Goal: Check status: Check status

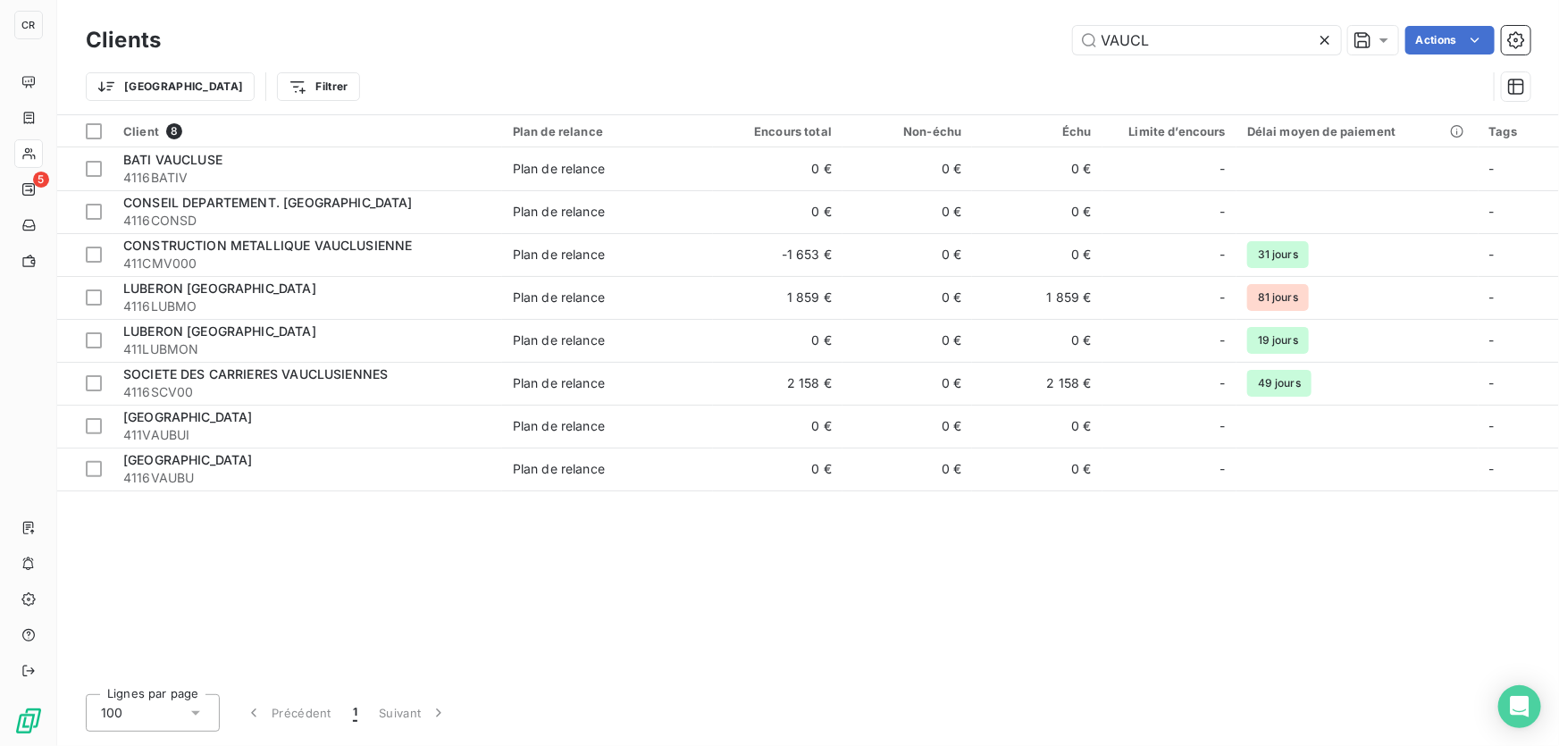
type input "VAUCL"
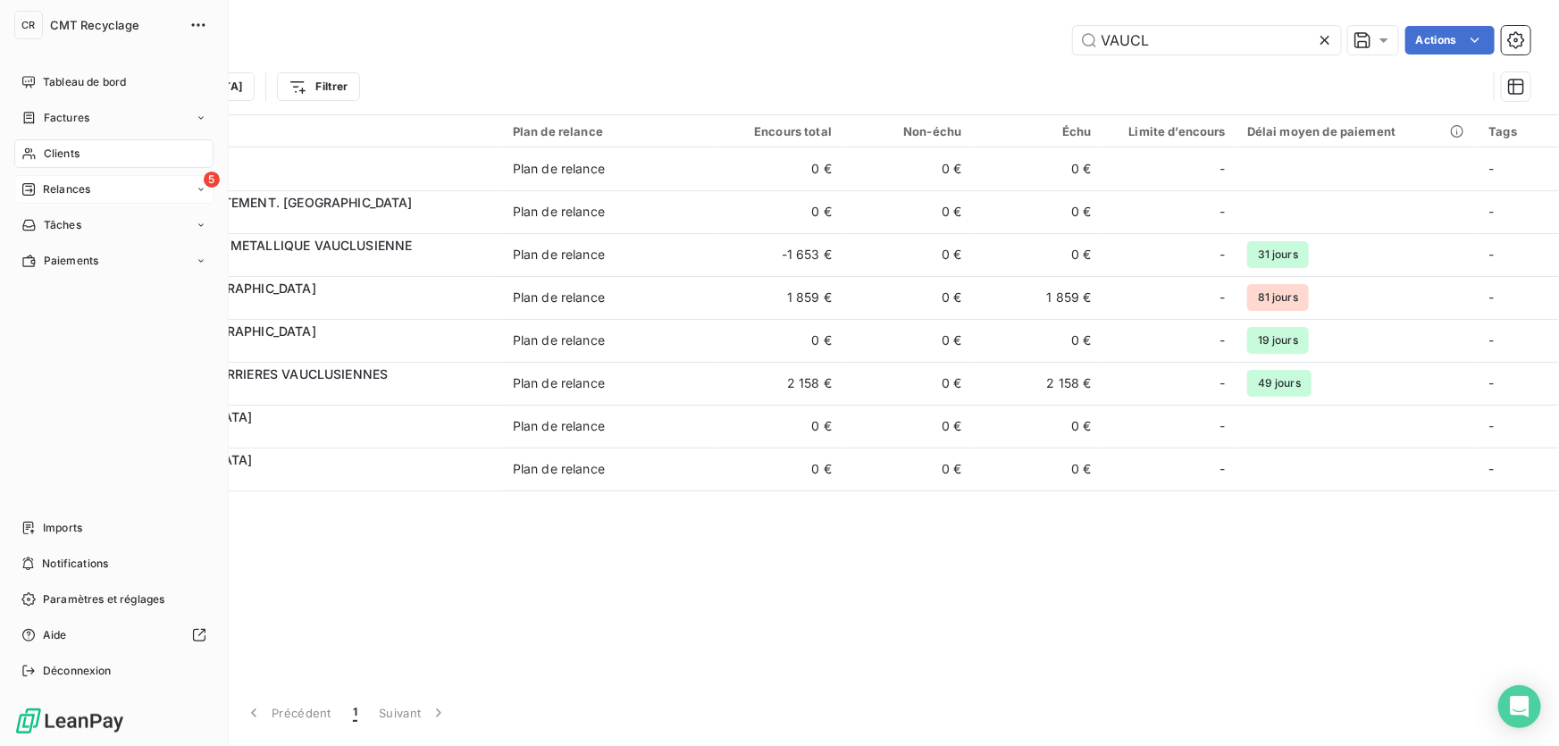
click at [50, 190] on span "Relances" at bounding box center [66, 189] width 47 height 16
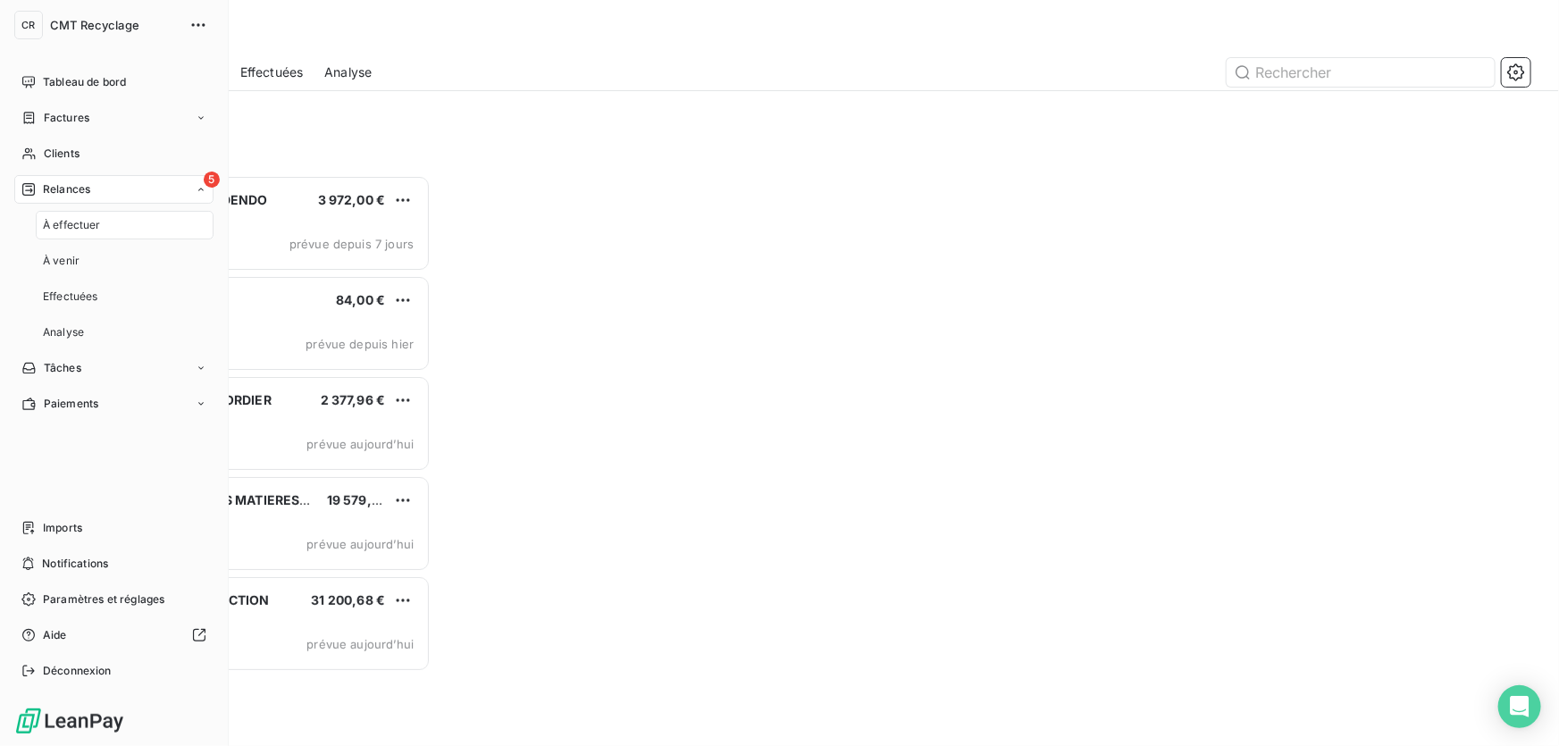
scroll to position [559, 332]
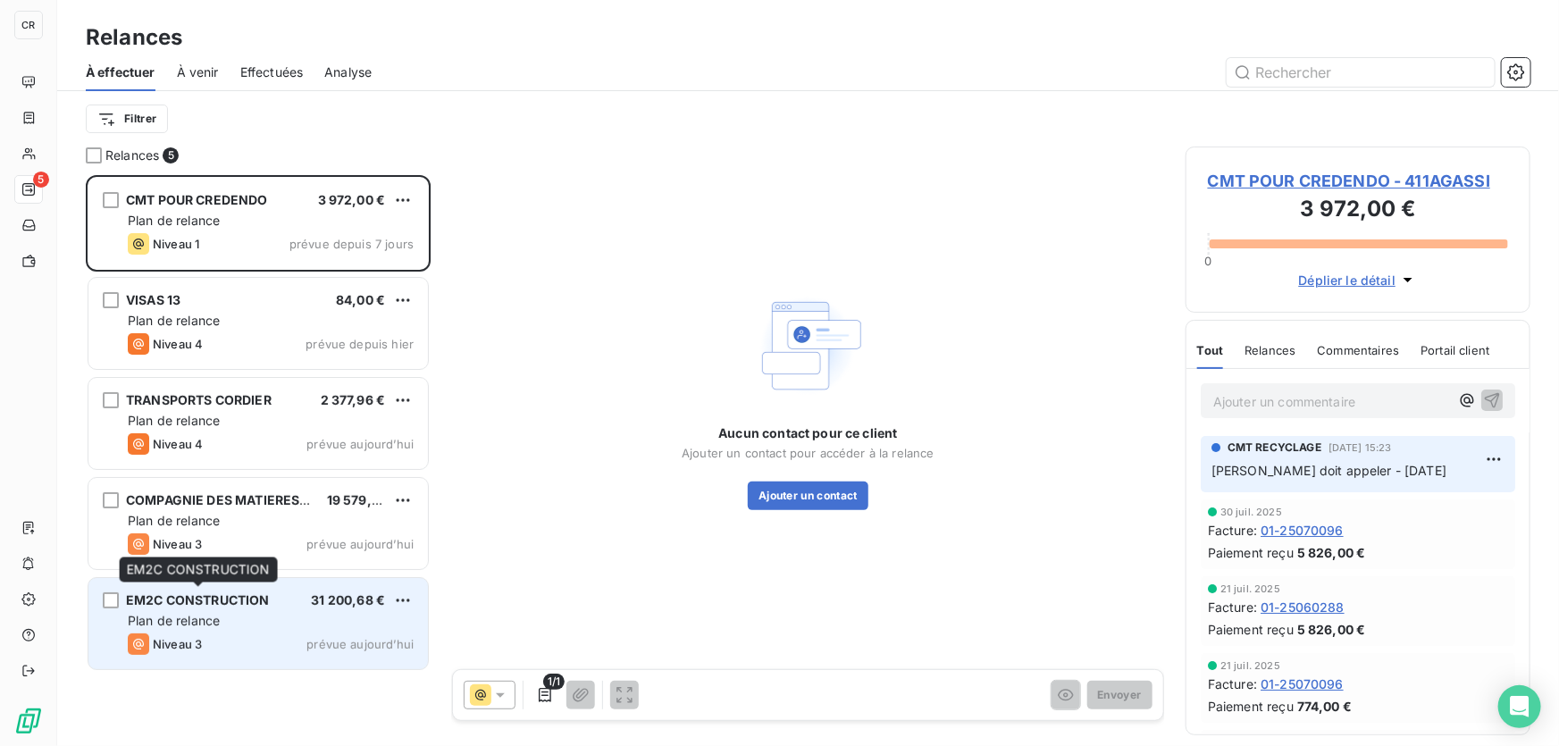
click at [194, 608] on span "EM2C CONSTRUCTION" at bounding box center [198, 599] width 144 height 15
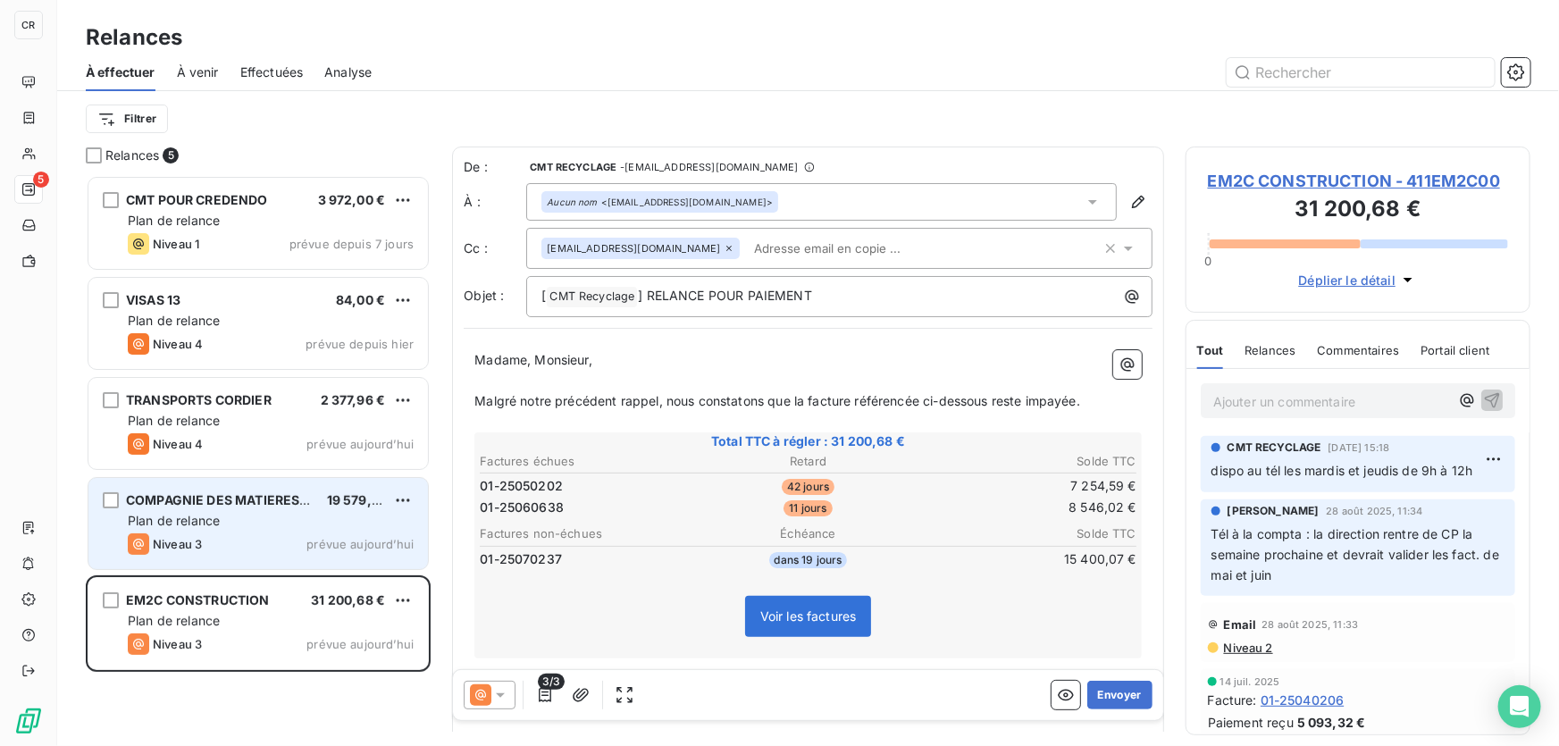
click at [214, 534] on div "Niveau 3 prévue aujourd’hui" at bounding box center [271, 543] width 286 height 21
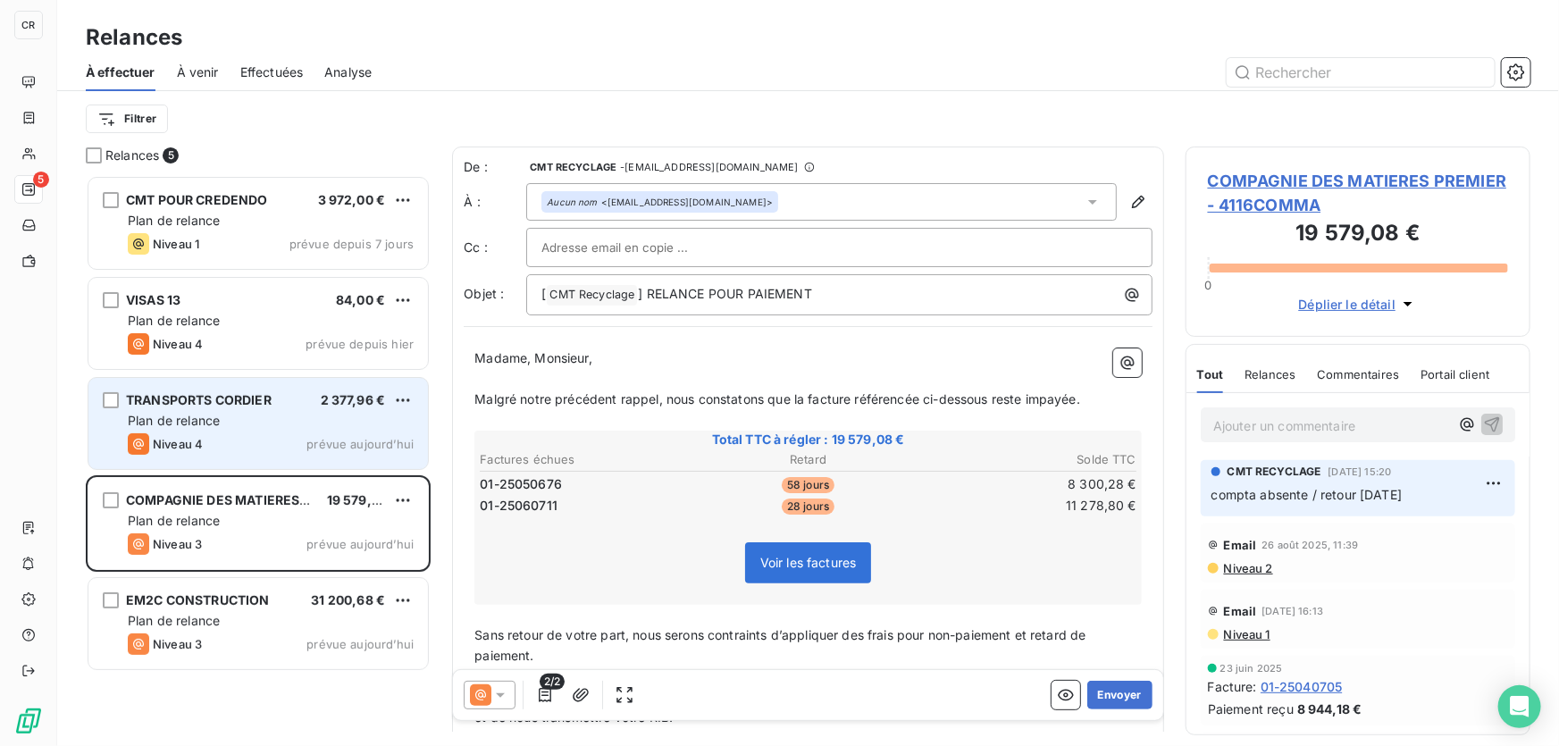
click at [218, 437] on div "Niveau 4 prévue aujourd’hui" at bounding box center [271, 443] width 286 height 21
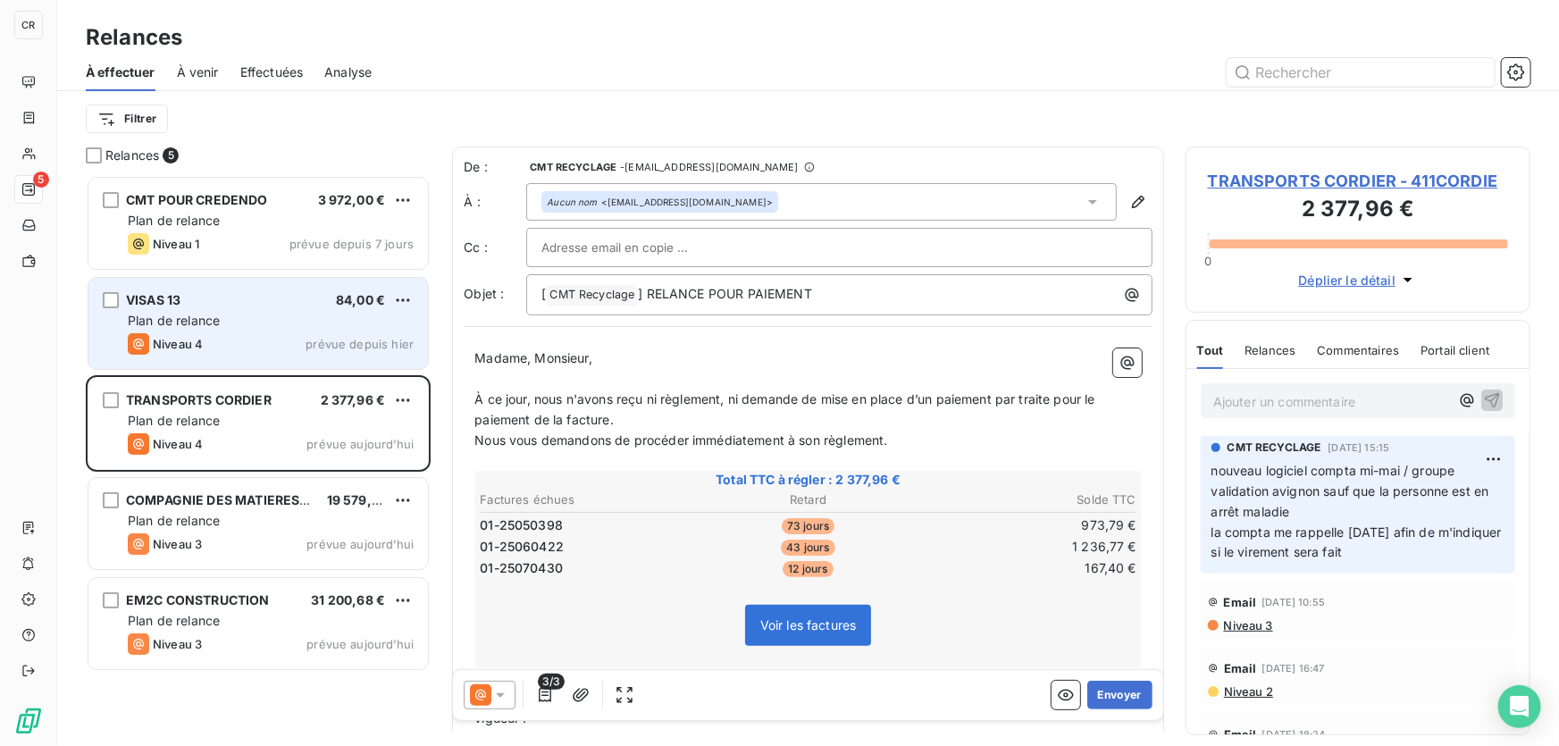
click at [238, 351] on div "Niveau 4 prévue depuis [DATE]" at bounding box center [271, 343] width 286 height 21
